Goal: Task Accomplishment & Management: Manage account settings

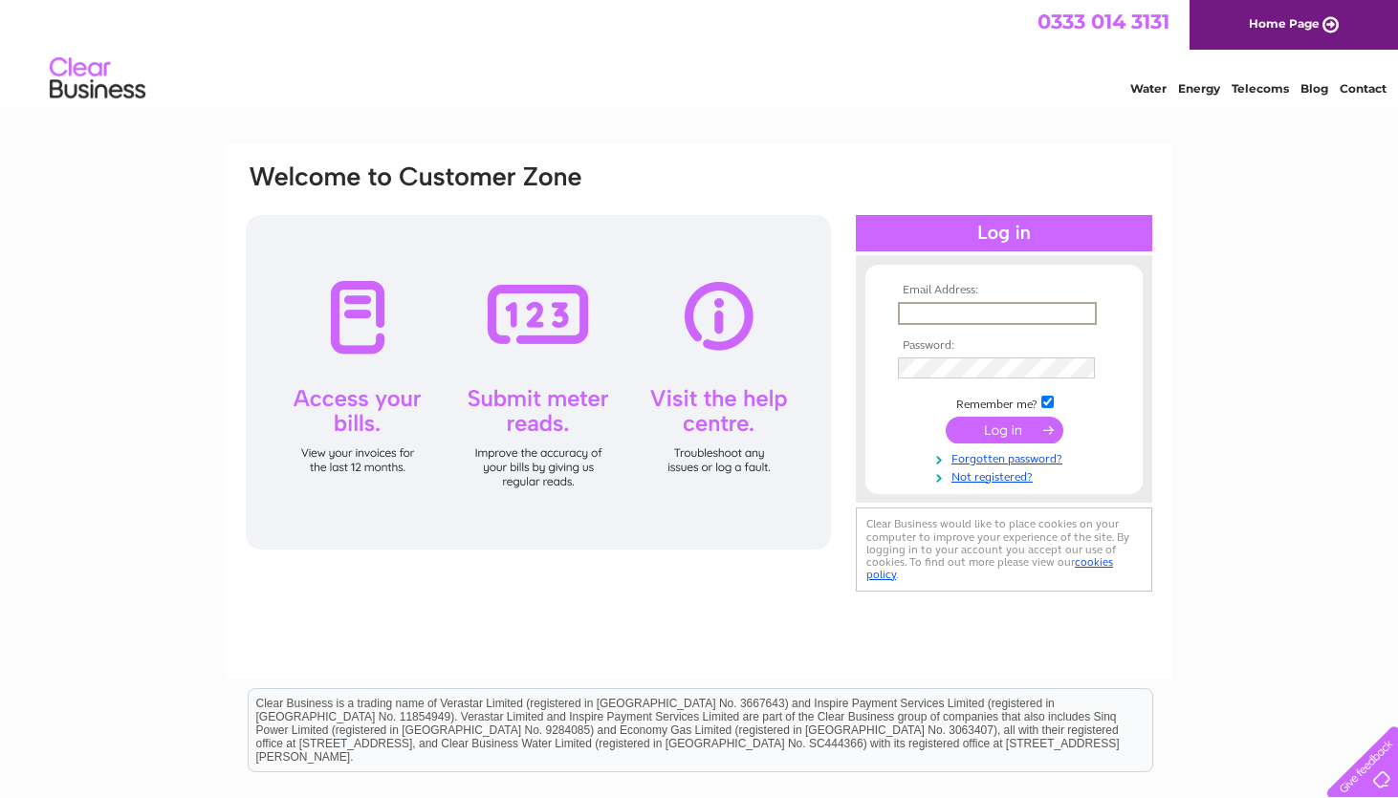
type input "ross.telford@nationaltimbergroup.com"
click at [996, 425] on input "submit" at bounding box center [1004, 428] width 118 height 27
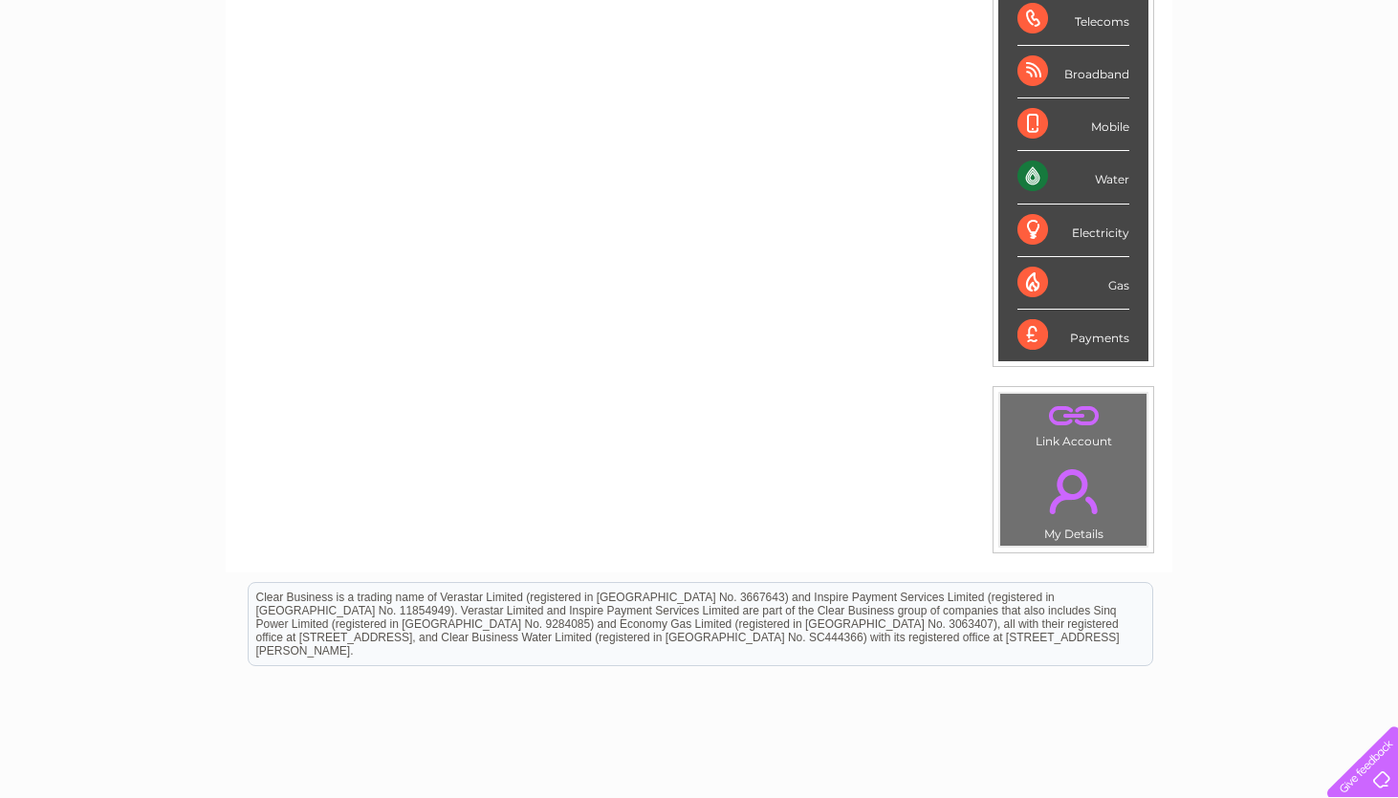
scroll to position [231, 0]
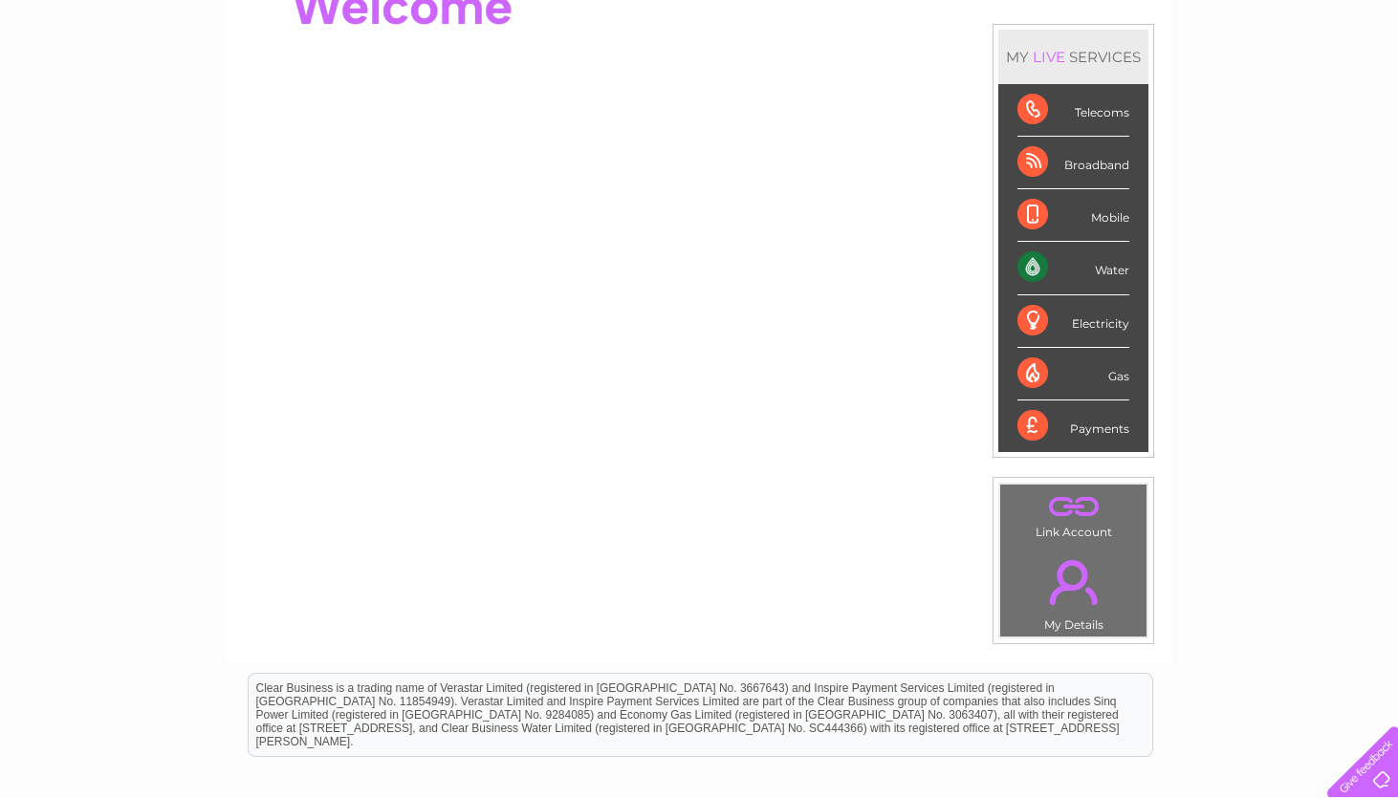
click at [1114, 273] on div "Water" at bounding box center [1073, 268] width 112 height 53
click at [1035, 271] on div "Water" at bounding box center [1073, 268] width 112 height 53
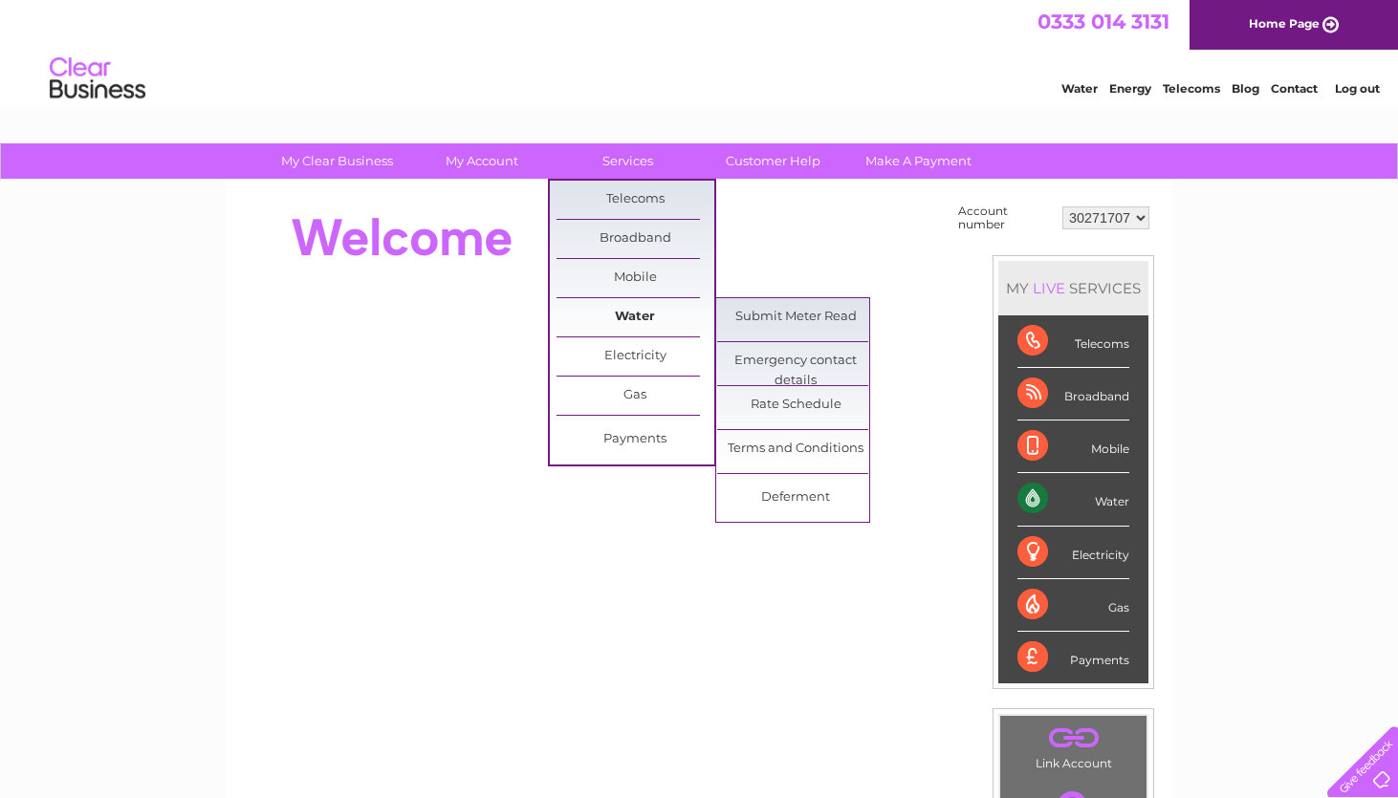
click at [648, 310] on link "Water" at bounding box center [635, 317] width 158 height 38
click at [631, 314] on link "Water" at bounding box center [635, 317] width 158 height 38
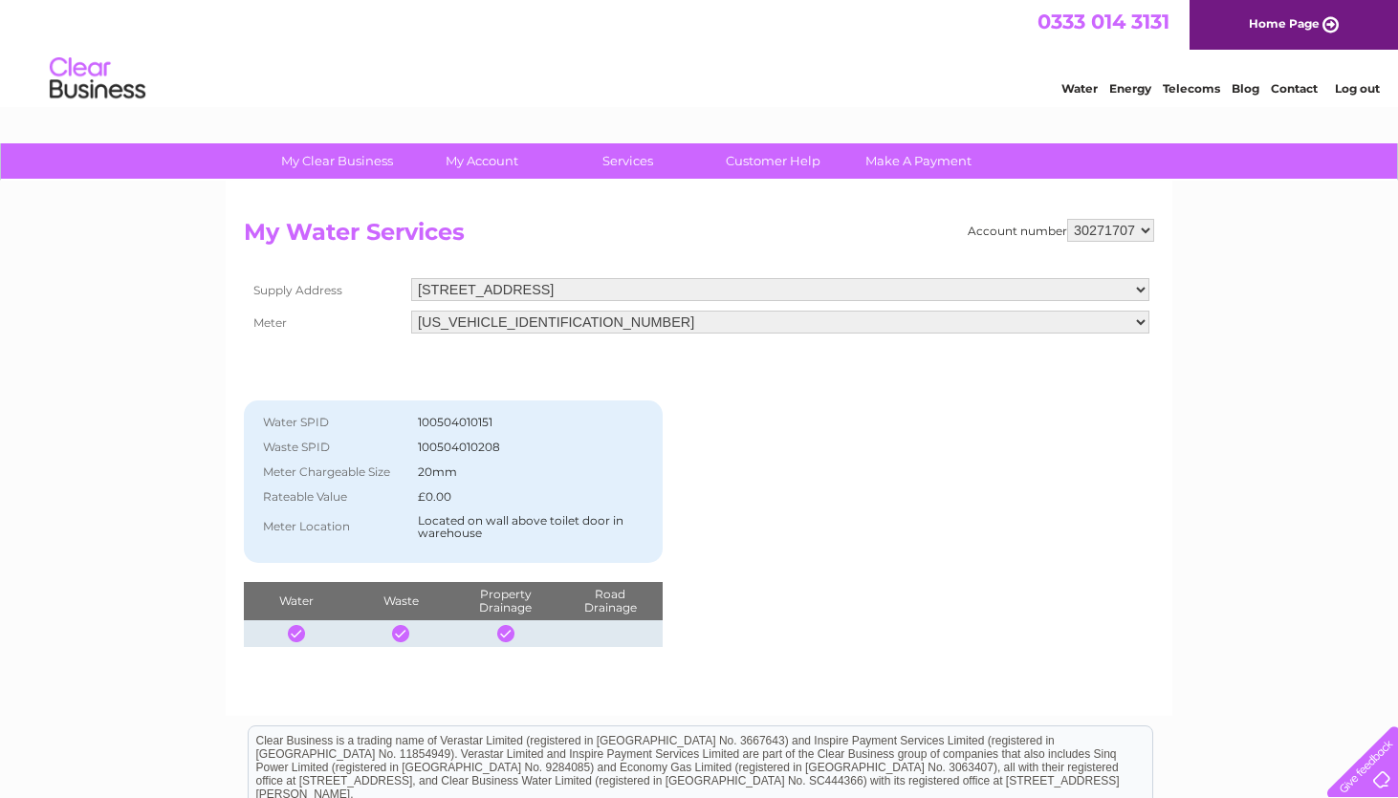
click at [748, 318] on select "06ELSTER07A517197 06ELSTER17T084908" at bounding box center [780, 322] width 738 height 23
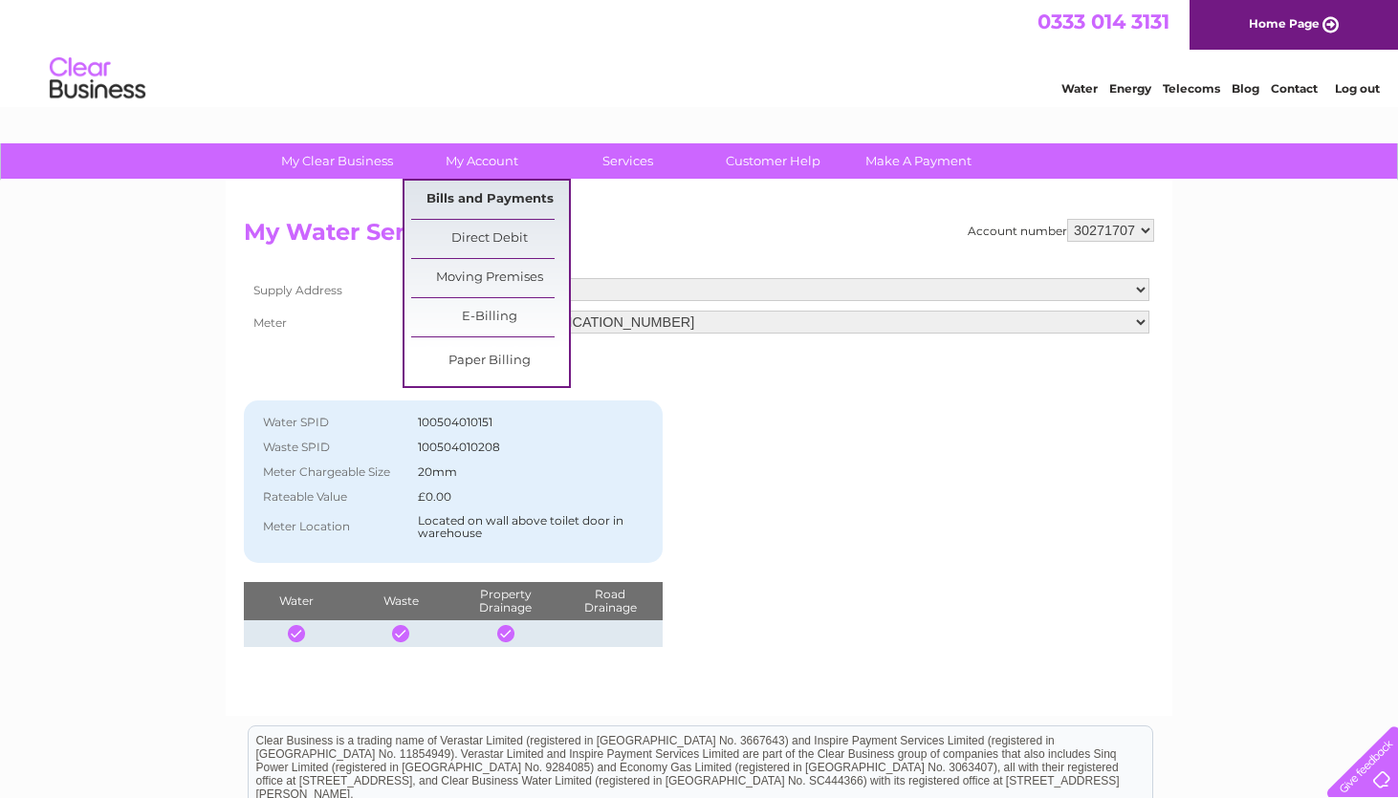
click at [490, 198] on link "Bills and Payments" at bounding box center [490, 200] width 158 height 38
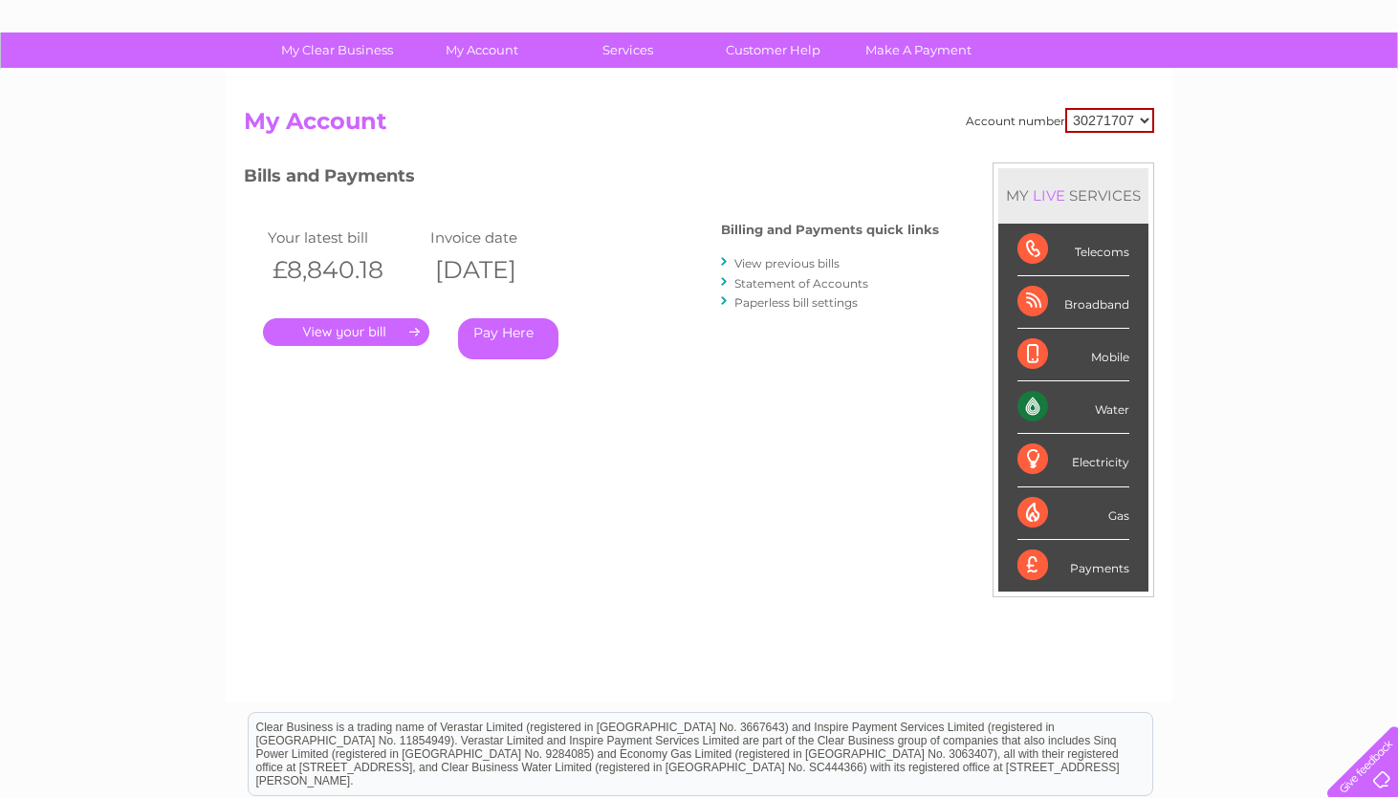
scroll to position [125, 0]
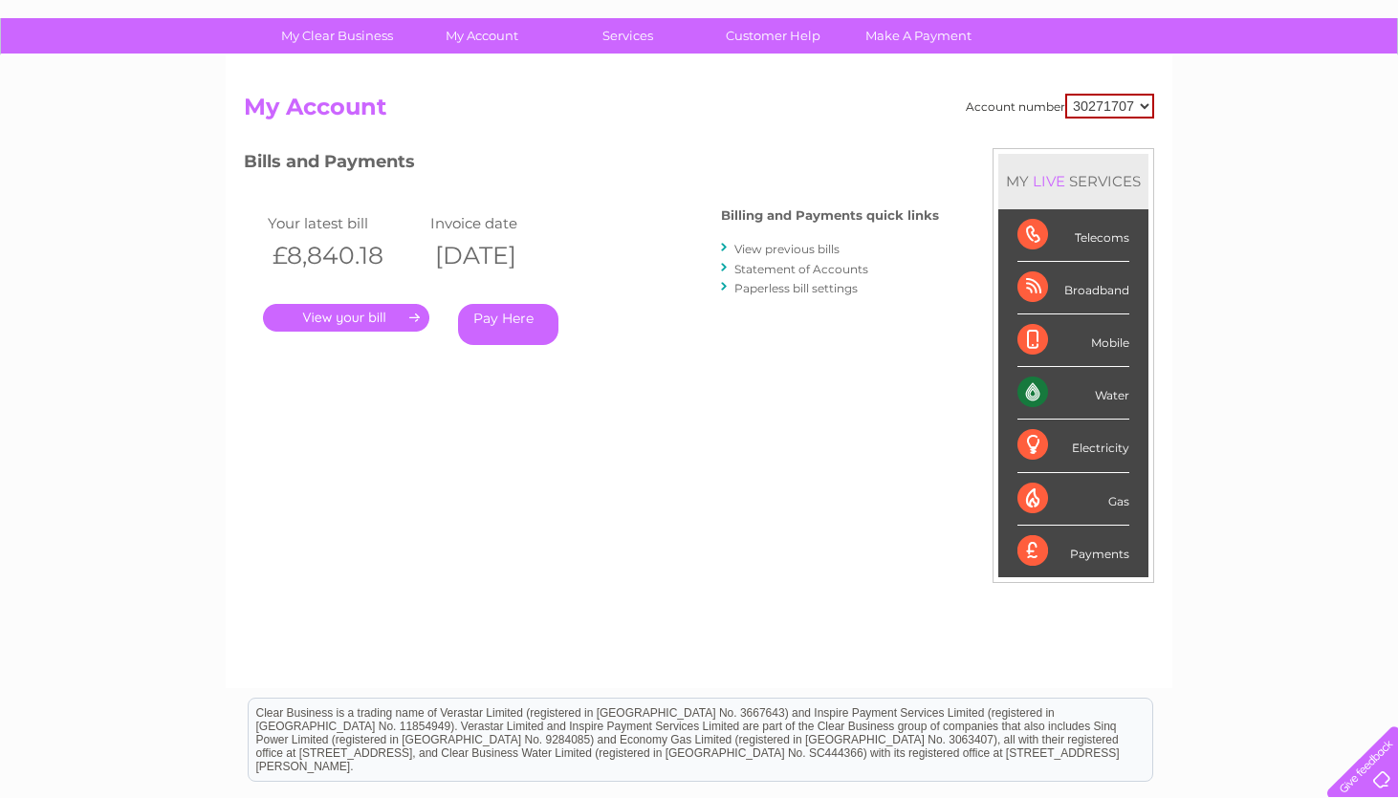
click at [390, 312] on link "." at bounding box center [346, 318] width 166 height 28
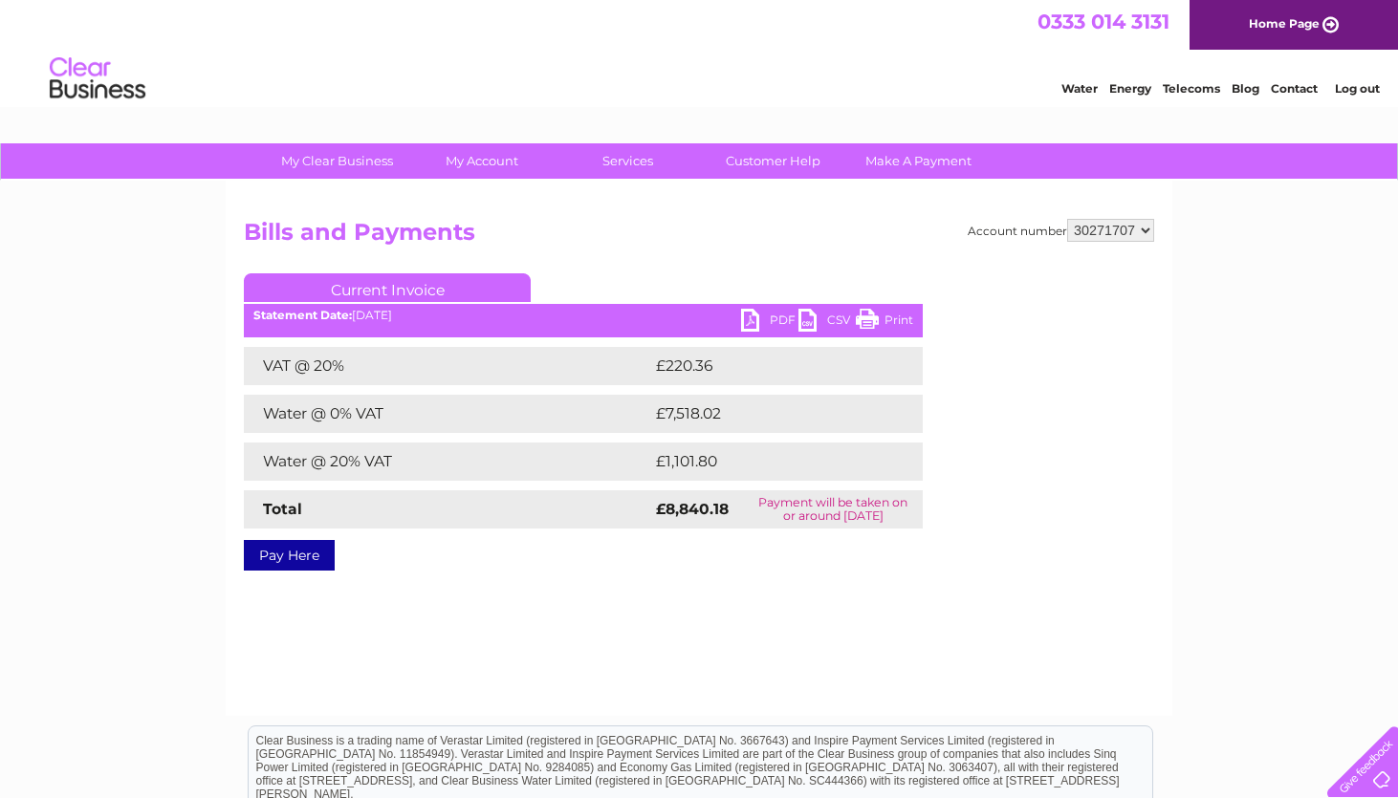
click at [755, 316] on link "PDF" at bounding box center [769, 323] width 57 height 28
